Goal: Find specific fact: Find contact information

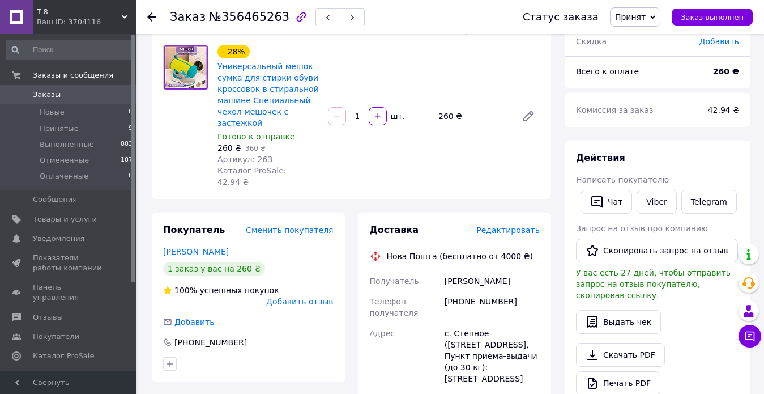
scroll to position [113, 0]
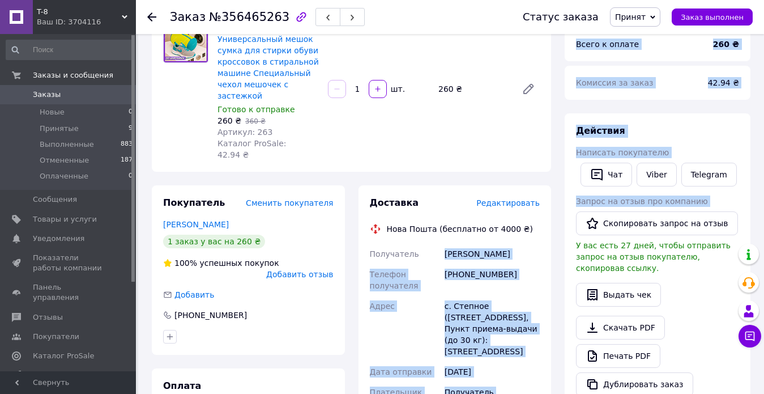
drag, startPoint x: 446, startPoint y: 240, endPoint x: 567, endPoint y: 242, distance: 121.3
click at [568, 241] on div "Заказ с приложения [DATE] 16:38 Товары в заказе (1) Добавить товар - 28% Универ…" at bounding box center [451, 382] width 613 height 897
click at [515, 244] on div "[PERSON_NAME]" at bounding box center [493, 254] width 100 height 20
click at [468, 244] on div "[PERSON_NAME]" at bounding box center [493, 254] width 100 height 20
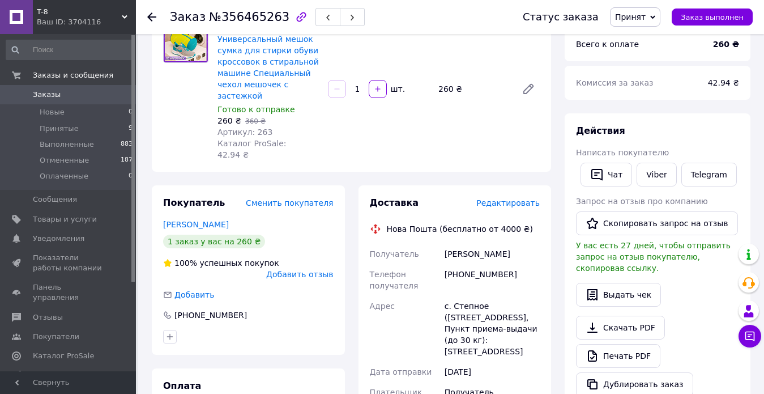
click at [434, 244] on div "Получатель" at bounding box center [405, 254] width 75 height 20
drag, startPoint x: 441, startPoint y: 243, endPoint x: 541, endPoint y: 241, distance: 99.8
copy div "Получатель [PERSON_NAME]"
drag, startPoint x: 463, startPoint y: 262, endPoint x: 532, endPoint y: 263, distance: 69.1
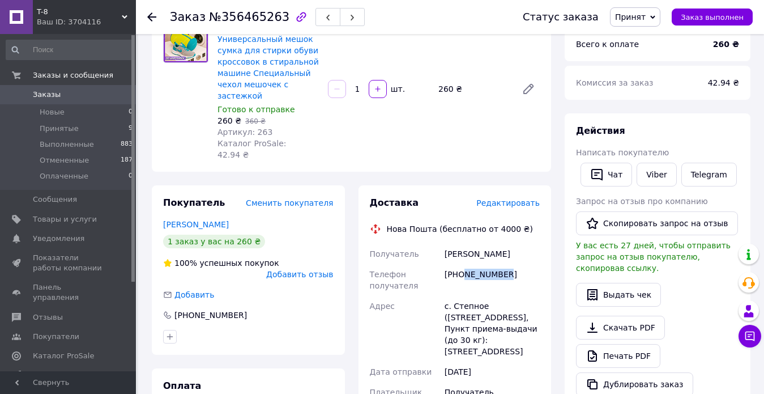
click at [532, 264] on div "[PHONE_NUMBER]" at bounding box center [493, 280] width 100 height 32
copy div "507607916"
